Goal: Task Accomplishment & Management: Use online tool/utility

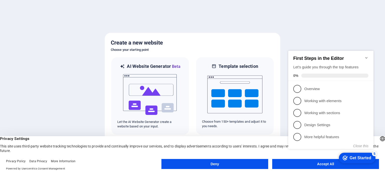
click at [309, 164] on div "checkmark Get Started 5 First Steps in the Editor Let's guide you through the t…" at bounding box center [331, 104] width 91 height 122
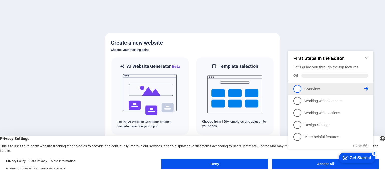
click at [297, 91] on span "1" at bounding box center [297, 89] width 8 height 8
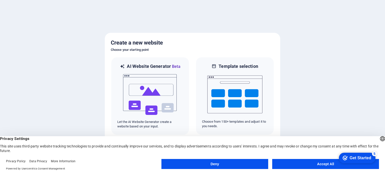
click at [308, 165] on button "Accept All" at bounding box center [325, 164] width 107 height 10
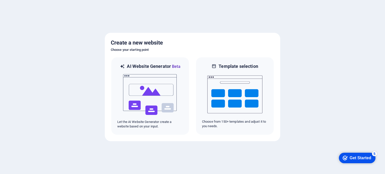
click at [357, 157] on div "Get Started" at bounding box center [361, 158] width 22 height 5
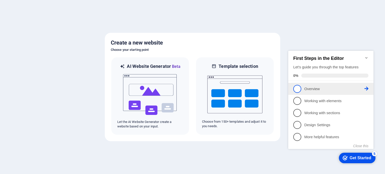
click at [303, 87] on link "1 Overview - incomplete" at bounding box center [330, 89] width 75 height 8
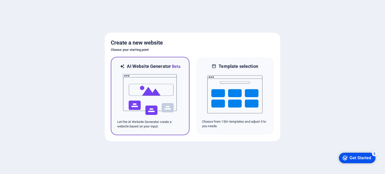
click at [186, 89] on div "AI Website Generator Beta Let the AI Website Generator create a website based o…" at bounding box center [150, 96] width 79 height 78
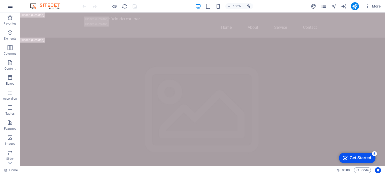
click at [0, 0] on icon "button" at bounding box center [0, 0] width 0 height 0
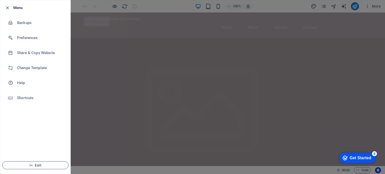
click at [45, 166] on span "Exit" at bounding box center [36, 165] width 58 height 4
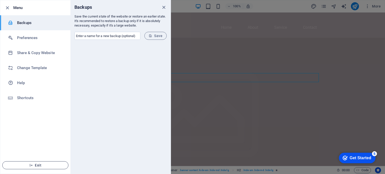
click at [0, 0] on span "Exit" at bounding box center [0, 0] width 0 height 0
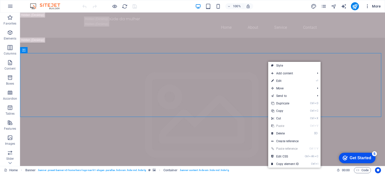
click at [0, 0] on icon "button" at bounding box center [0, 0] width 0 height 0
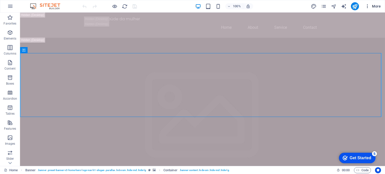
click at [0, 0] on span "More" at bounding box center [0, 0] width 0 height 0
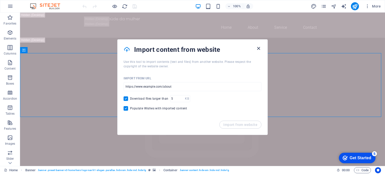
click at [258, 48] on icon "button" at bounding box center [259, 49] width 6 height 6
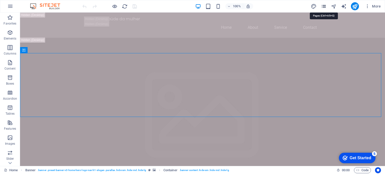
click at [0, 0] on icon "pages" at bounding box center [0, 0] width 0 height 0
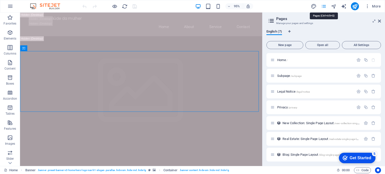
click at [0, 0] on icon "pages" at bounding box center [0, 0] width 0 height 0
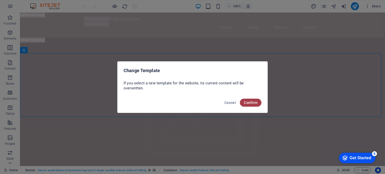
click at [252, 104] on span "Confirm" at bounding box center [251, 103] width 14 height 4
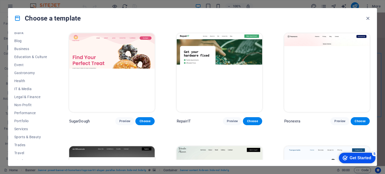
scroll to position [73, 0]
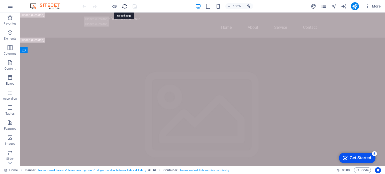
click at [124, 8] on icon "reload" at bounding box center [125, 7] width 6 height 6
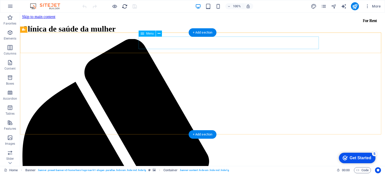
scroll to position [0, 0]
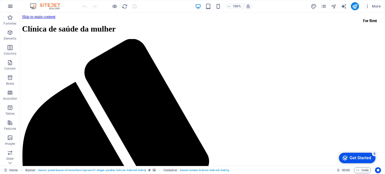
click at [179, 141] on icon "button" at bounding box center [183, 145] width 8 height 9
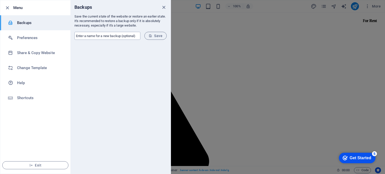
click at [97, 36] on input "text" at bounding box center [107, 36] width 66 height 8
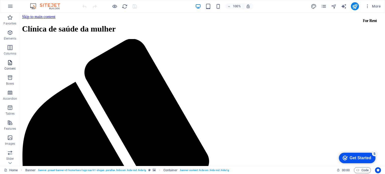
click at [15, 65] on span "Content" at bounding box center [10, 66] width 20 height 12
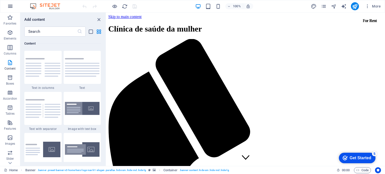
click at [136, 141] on icon "button" at bounding box center [140, 145] width 8 height 9
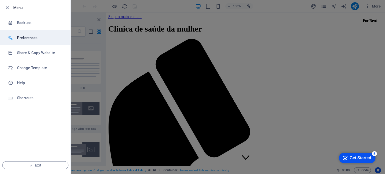
click at [25, 39] on h6 "Preferences" at bounding box center [40, 38] width 46 height 6
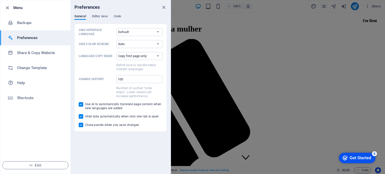
click at [25, 39] on h6 "Preferences" at bounding box center [40, 38] width 46 height 6
click at [30, 43] on li "Preferences" at bounding box center [35, 37] width 70 height 15
click at [163, 7] on icon "close" at bounding box center [164, 8] width 6 height 6
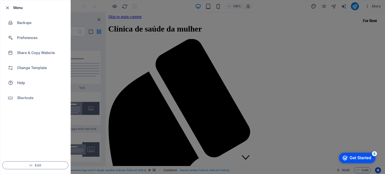
click at [85, 19] on div at bounding box center [192, 87] width 385 height 174
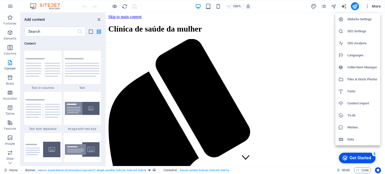
click at [342, 5] on div at bounding box center [192, 87] width 385 height 174
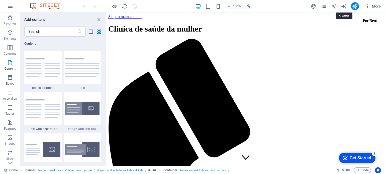
select select "English"
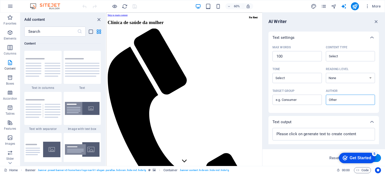
scroll to position [104, 0]
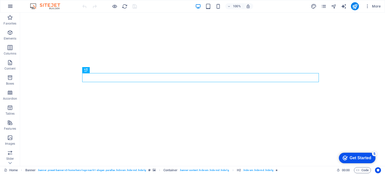
click at [12, 8] on icon "button" at bounding box center [10, 6] width 6 height 6
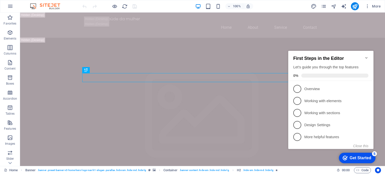
click at [351, 157] on div "Get Started" at bounding box center [361, 158] width 22 height 5
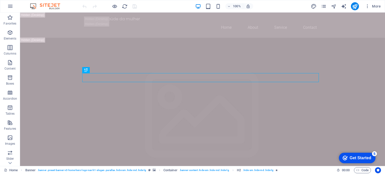
click at [357, 158] on div "Get Started" at bounding box center [361, 158] width 22 height 5
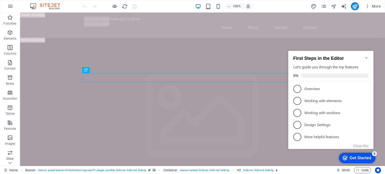
click at [357, 158] on div "Get Started" at bounding box center [361, 158] width 22 height 5
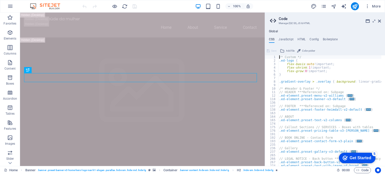
type textarea "} }"
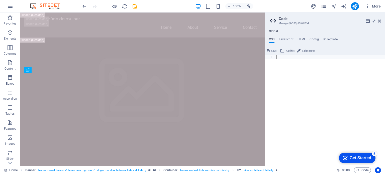
paste textarea "</html>"
type textarea "</html>"
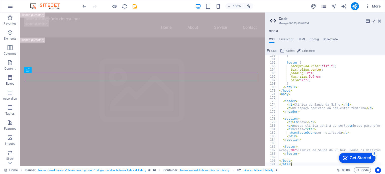
scroll to position [563, 0]
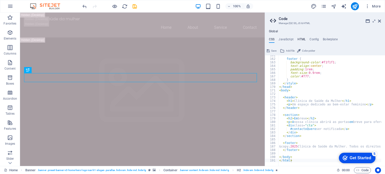
type textarea "<a href="#main-content" class="wv-link-content button">Skip to main content</a>"
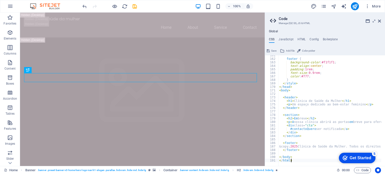
type textarea "</body> </html>"
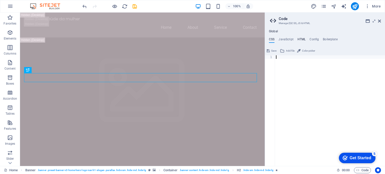
type textarea "<a href="#main-content" class="wv-link-content button">Skip to main content</a>…"
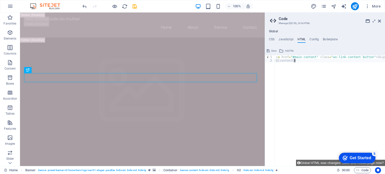
click at [294, 62] on div "< a href = "#main-content" class = "wv-link-content button" > Skip to main cont…" at bounding box center [342, 114] width 135 height 118
paste textarea "<a href="#main-content" class="wv-link-content button">Skip to main content</a>"
type textarea "<a href="#main-content" class="wv-link-content button">Skip to main content</a>"
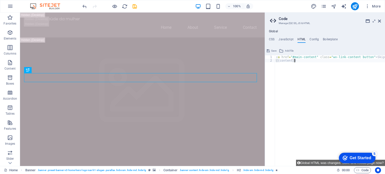
click at [286, 68] on div "< a href = "#main-content" class = "wv-link-content button" > Skip to main cont…" at bounding box center [342, 112] width 135 height 114
paste textarea "<a href="#main-content" class="wv-link-content button">Skip to main content</a>"
type textarea "<a href="#main-content" class="wv-link-content button">Skip to main content</a>"
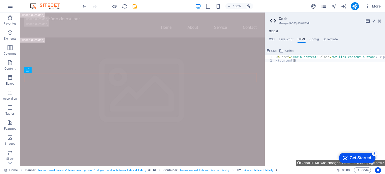
click at [335, 133] on div "< a href = "#main-content" class = "wv-link-content button" > Skip to main cont…" at bounding box center [342, 112] width 135 height 114
click at [278, 58] on div "< a href = "#main-content" class = "wv-link-content button" > Skip to main cont…" at bounding box center [342, 112] width 135 height 114
type textarea "<a href="#main-content" class="wv-link-content button">Skip to main content</a>"
click at [327, 5] on icon "pages" at bounding box center [324, 7] width 6 height 6
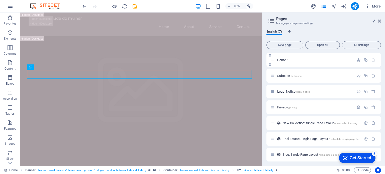
click at [0, 0] on icon at bounding box center [0, 0] width 0 height 0
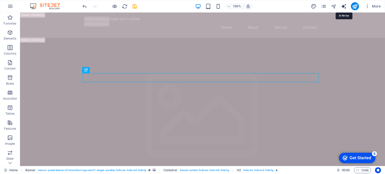
click at [343, 5] on icon "text_generator" at bounding box center [344, 7] width 6 height 6
select select "English"
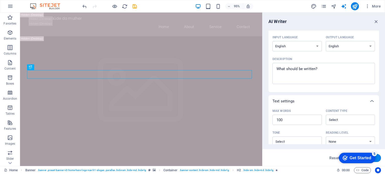
scroll to position [0, 0]
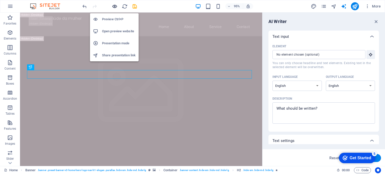
click at [113, 6] on icon "button" at bounding box center [115, 7] width 6 height 6
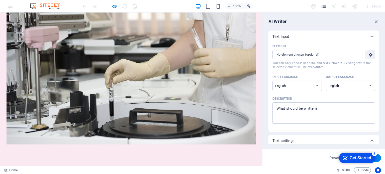
scroll to position [9, 0]
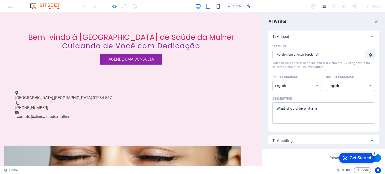
scroll to position [0, 0]
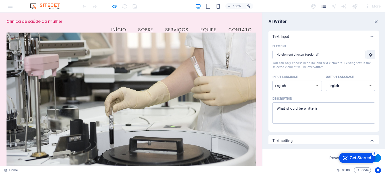
click at [0, 0] on div "Element ​ You can only choose headline and text elements. Existing text in the …" at bounding box center [0, 0] width 0 height 0
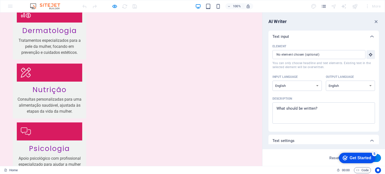
scroll to position [869, 0]
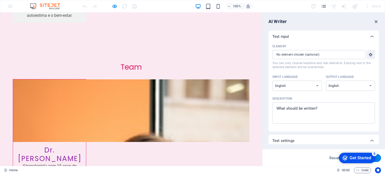
click at [0, 0] on icon "button" at bounding box center [0, 0] width 0 height 0
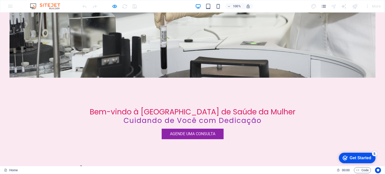
scroll to position [0, 0]
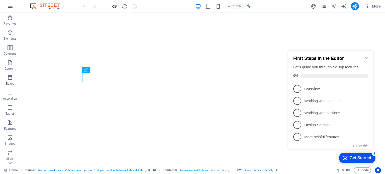
click at [115, 6] on icon "button" at bounding box center [115, 7] width 6 height 6
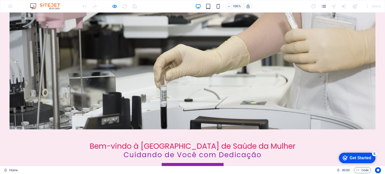
scroll to position [45, 0]
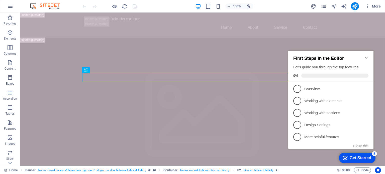
click at [365, 56] on icon "Minimize checklist" at bounding box center [366, 58] width 4 height 4
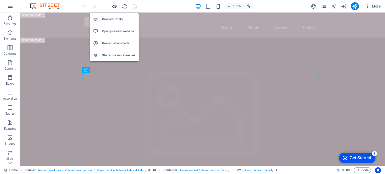
click at [115, 6] on icon "button" at bounding box center [115, 7] width 6 height 6
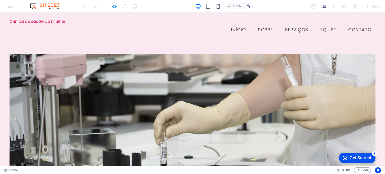
scroll to position [117, 0]
